Goal: Task Accomplishment & Management: Manage account settings

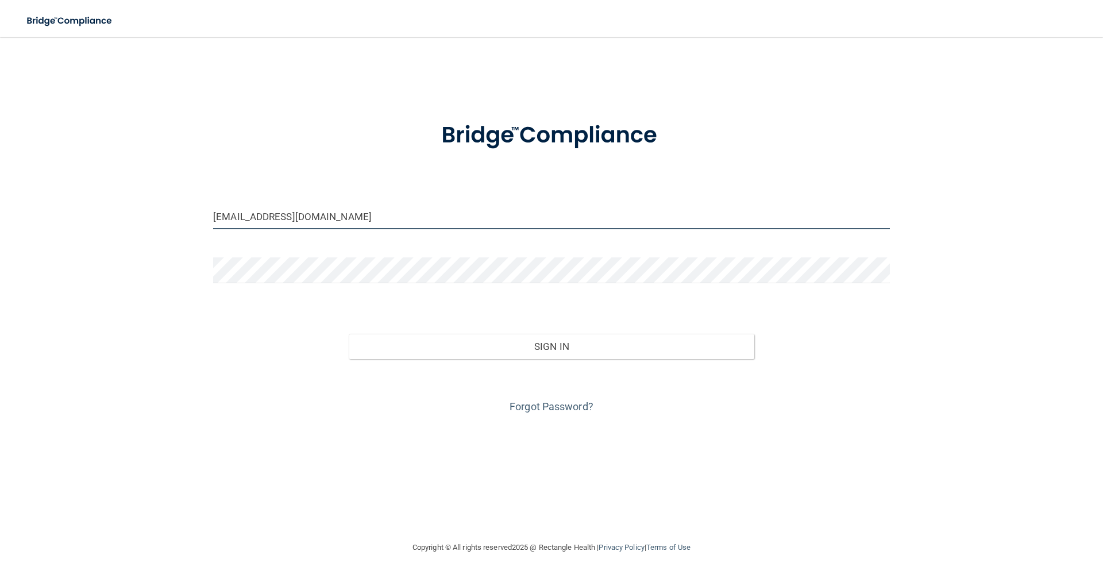
drag, startPoint x: 351, startPoint y: 217, endPoint x: 137, endPoint y: 245, distance: 215.1
click at [137, 245] on div "[EMAIL_ADDRESS][DOMAIN_NAME] Invalid email/password. You don't have permission …" at bounding box center [551, 288] width 1057 height 481
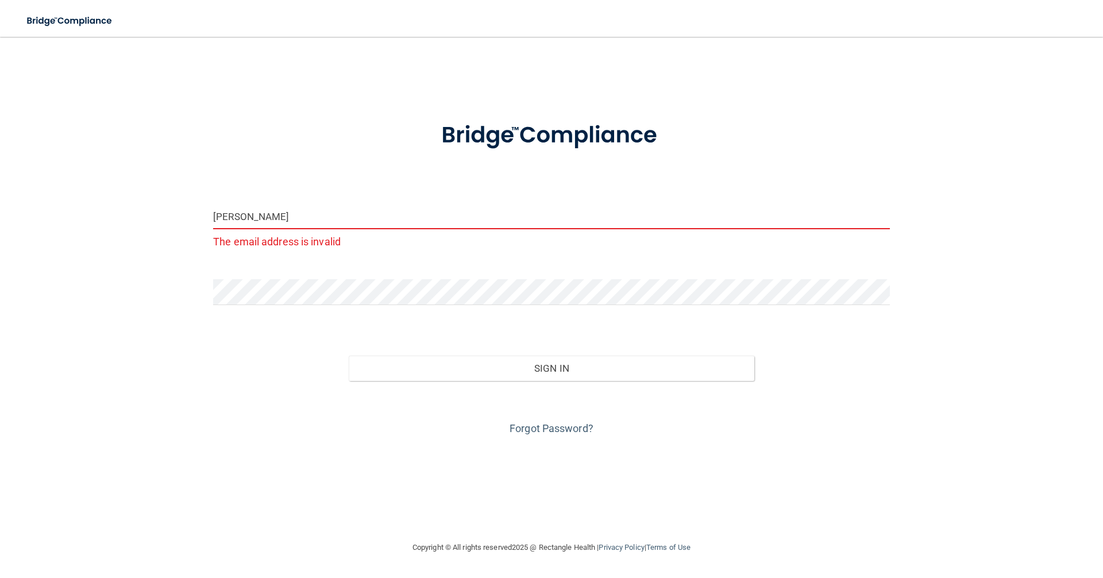
type input "[EMAIL_ADDRESS][DOMAIN_NAME]"
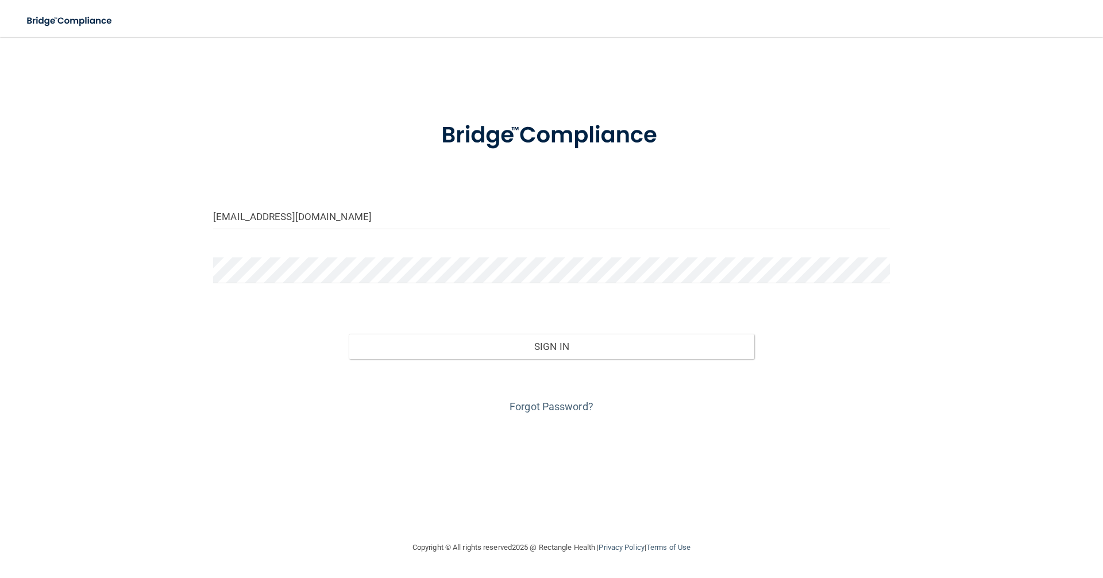
drag, startPoint x: 279, startPoint y: 284, endPoint x: 195, endPoint y: 289, distance: 84.0
click at [195, 289] on div "[EMAIL_ADDRESS][DOMAIN_NAME] Invalid email/password. You don't have permission …" at bounding box center [551, 288] width 1057 height 481
click at [160, 286] on div "[EMAIL_ADDRESS][DOMAIN_NAME] Invalid email/password. You don't have permission …" at bounding box center [551, 288] width 1057 height 481
click at [349, 334] on button "Sign In" at bounding box center [552, 346] width 406 height 25
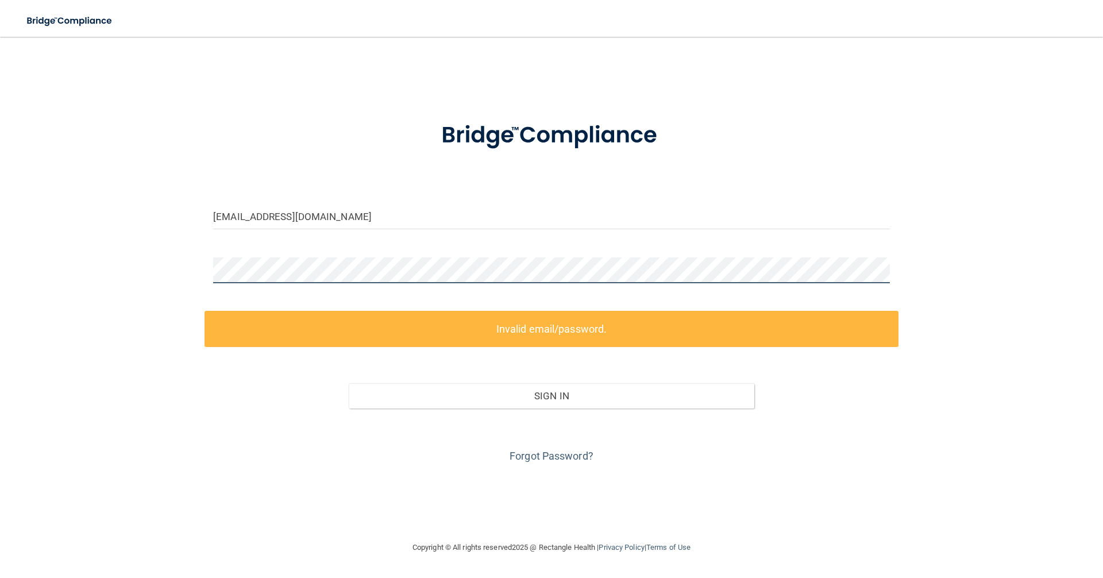
click at [138, 290] on div "[EMAIL_ADDRESS][DOMAIN_NAME] Invalid email/password. You don't have permission …" at bounding box center [551, 288] width 1057 height 481
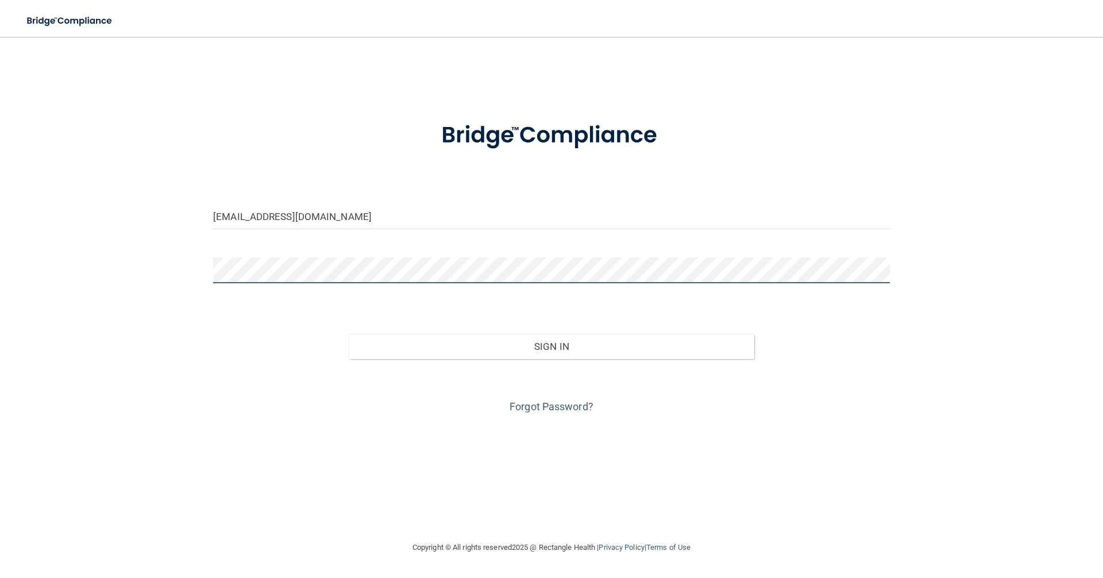
click at [349, 334] on button "Sign In" at bounding box center [552, 346] width 406 height 25
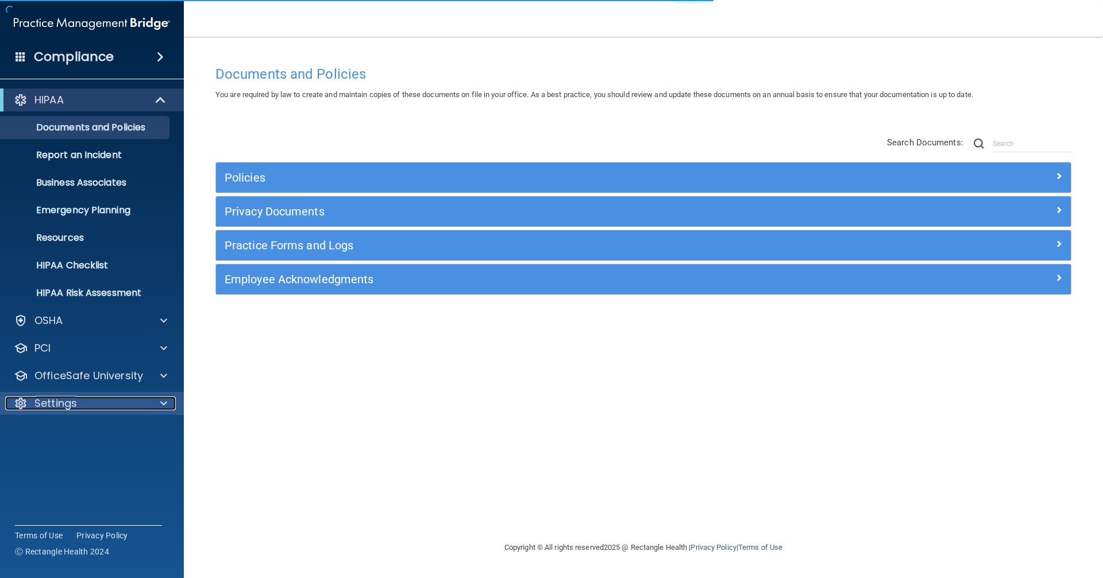
click at [159, 405] on div at bounding box center [162, 404] width 29 height 14
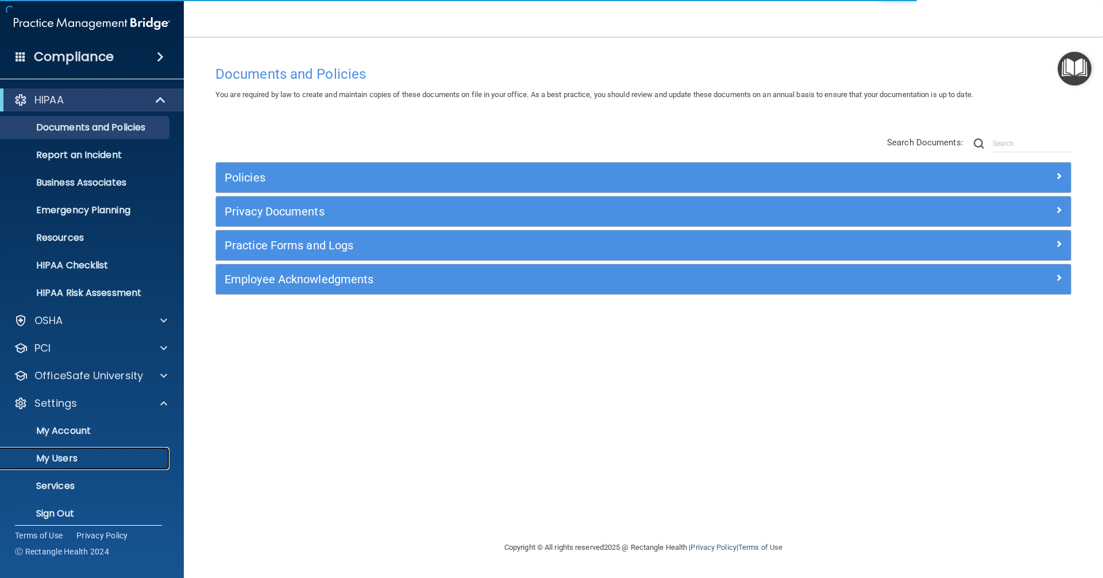
click at [108, 453] on p "My Users" at bounding box center [85, 458] width 157 height 11
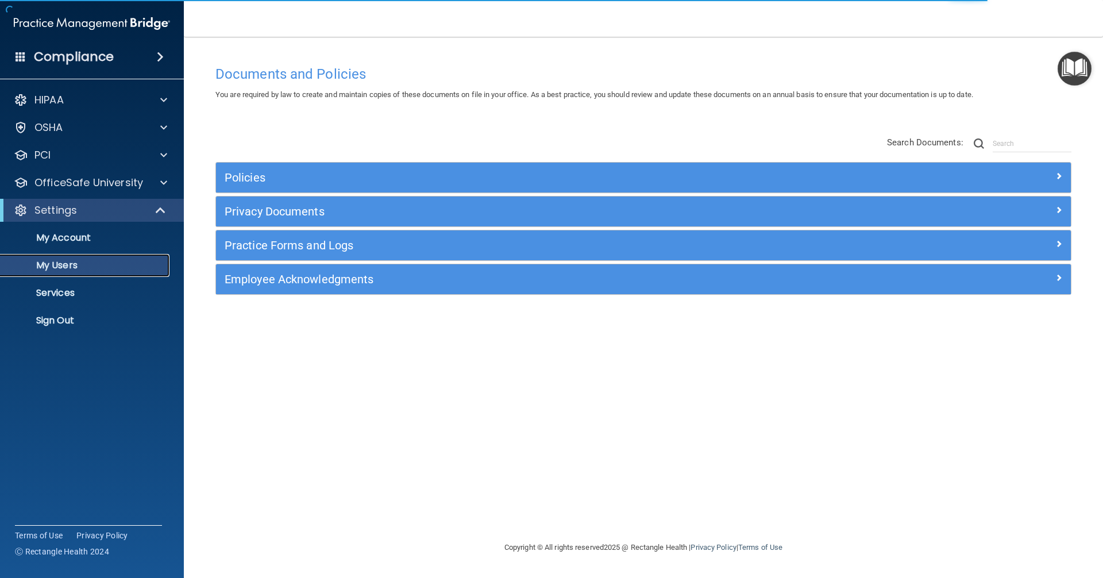
select select "20"
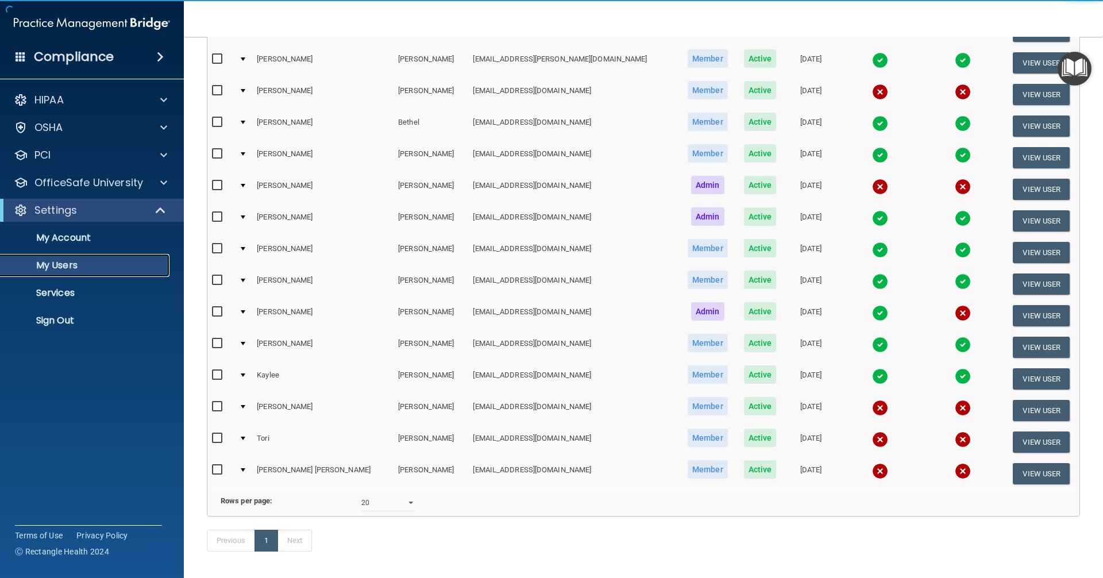
scroll to position [172, 0]
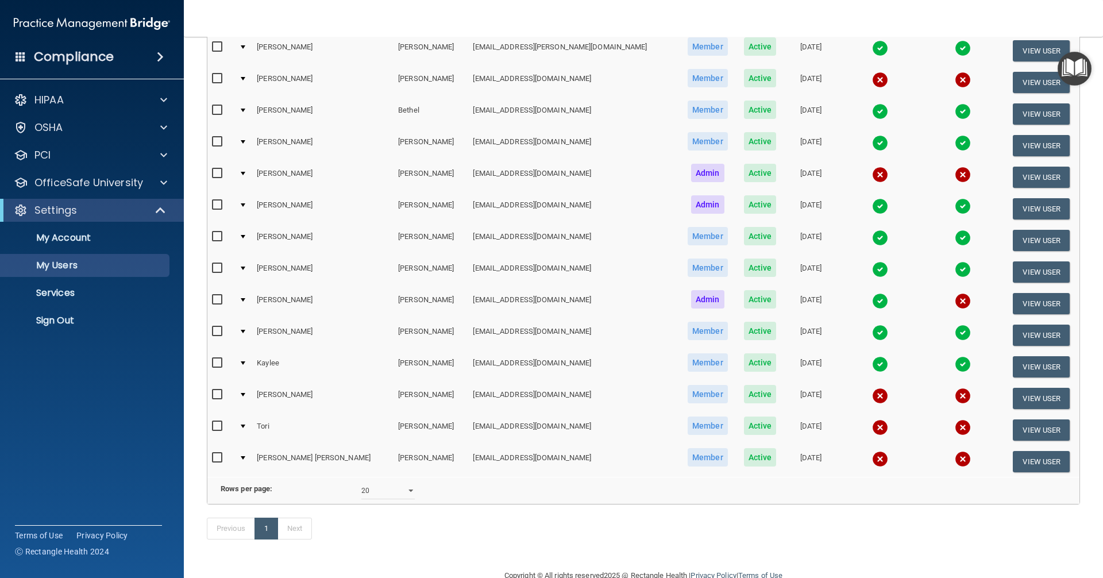
click at [245, 427] on div at bounding box center [243, 426] width 5 height 3
click at [245, 425] on div at bounding box center [243, 426] width 5 height 3
click at [533, 431] on button "View User" at bounding box center [1041, 430] width 57 height 21
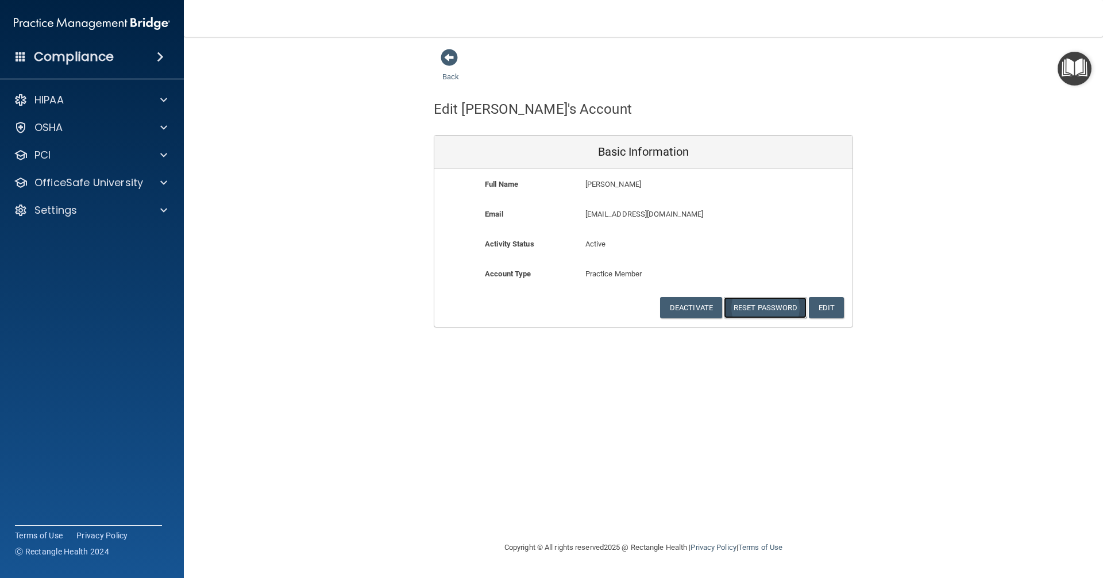
click at [533, 308] on button "Reset Password" at bounding box center [765, 307] width 83 height 21
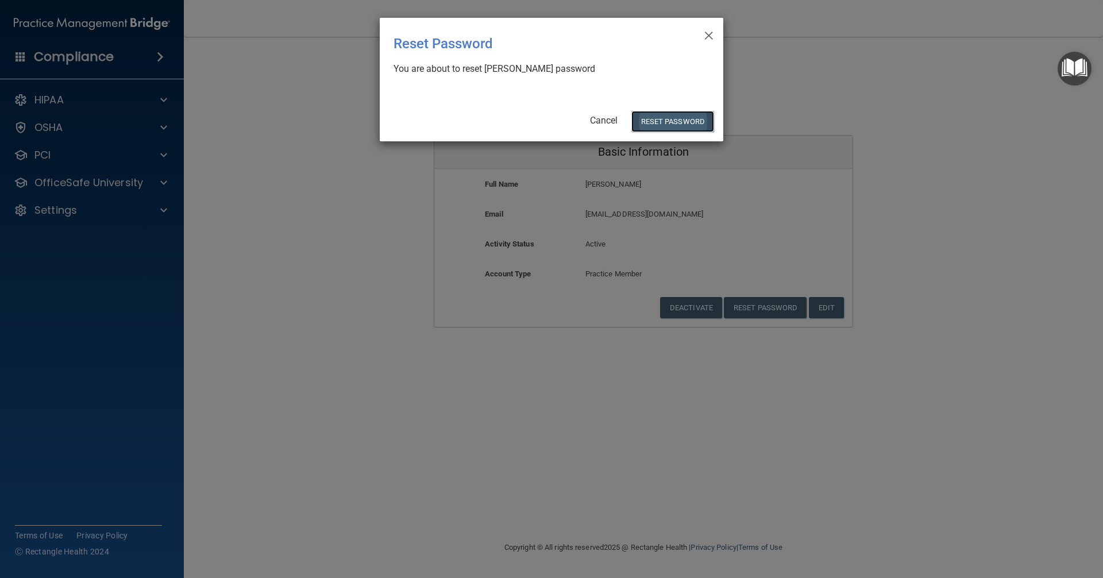
click at [533, 129] on button "Reset Password" at bounding box center [673, 121] width 83 height 21
click at [533, 121] on button "Reset Password" at bounding box center [673, 121] width 83 height 21
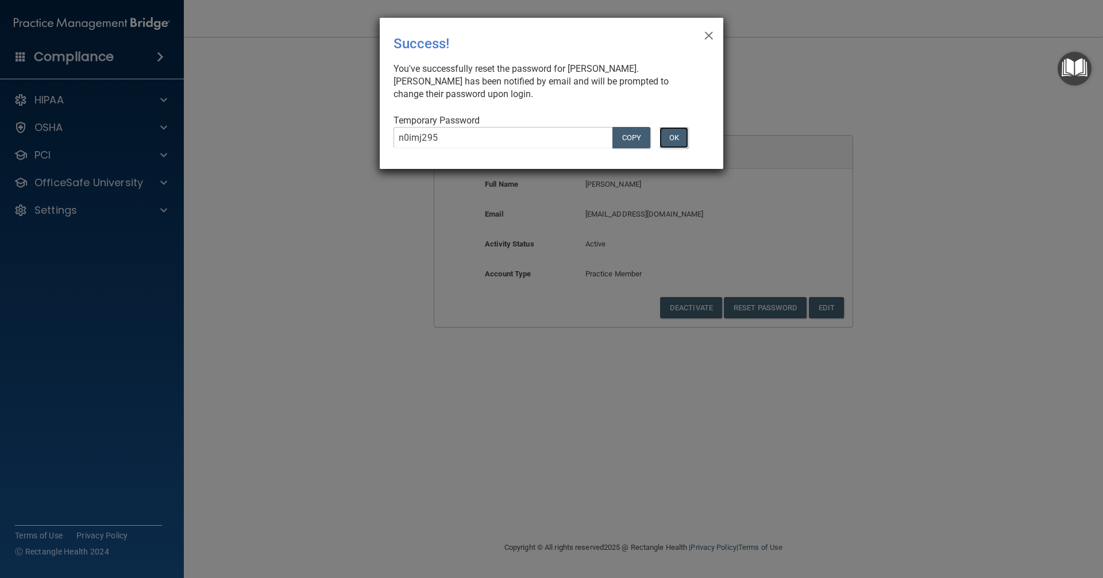
click at [533, 130] on button "OK" at bounding box center [674, 137] width 29 height 21
click at [533, 131] on button "OK" at bounding box center [674, 137] width 29 height 21
